Goal: Task Accomplishment & Management: Complete application form

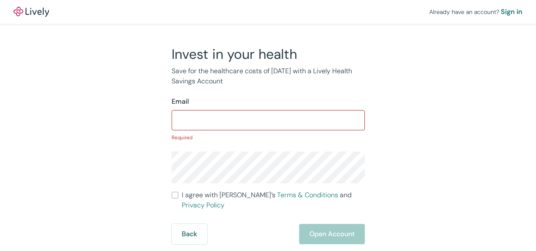
click at [172, 192] on input "I agree with Lively’s Terms & Conditions and Privacy Policy" at bounding box center [175, 195] width 7 height 7
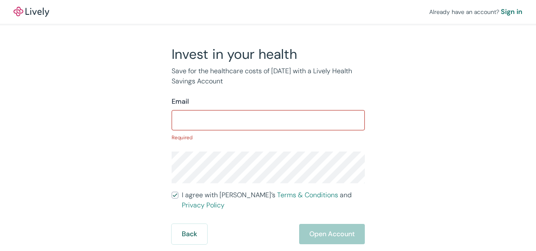
click at [172, 192] on input "I agree with Lively’s Terms & Conditions and Privacy Policy" at bounding box center [175, 195] width 7 height 7
checkbox input "true"
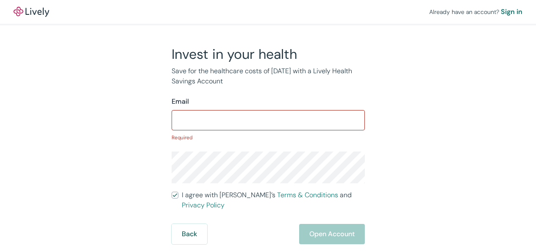
click at [501, 11] on div "Sign in" at bounding box center [512, 12] width 22 height 10
